Goal: Task Accomplishment & Management: Manage account settings

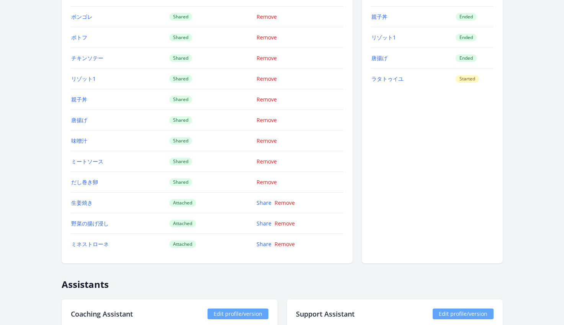
scroll to position [1111, 0]
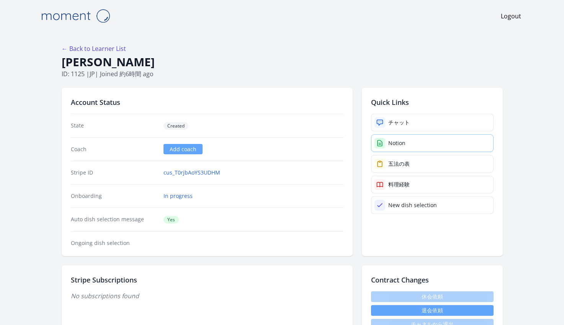
click at [392, 145] on div "Notion" at bounding box center [396, 143] width 17 height 8
click at [402, 139] on div "Notion" at bounding box center [396, 143] width 17 height 8
click at [402, 137] on link "Notion" at bounding box center [432, 143] width 122 height 18
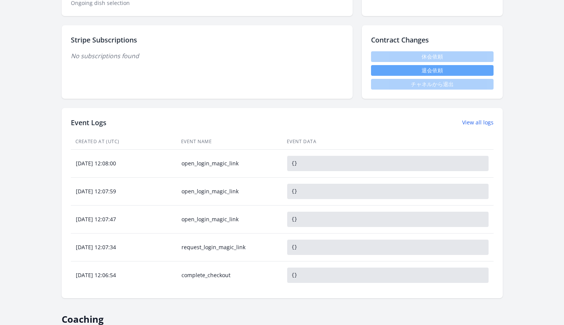
scroll to position [240, 0]
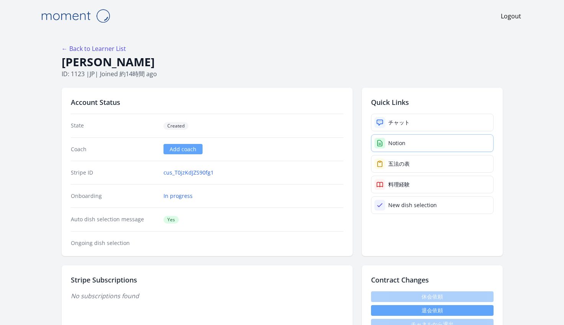
click at [393, 144] on div "Notion" at bounding box center [396, 143] width 17 height 8
